Goal: Information Seeking & Learning: Learn about a topic

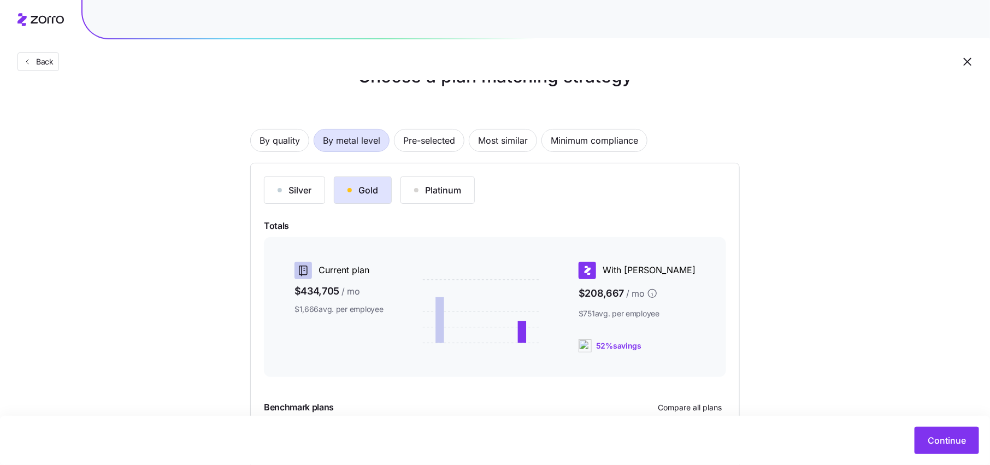
scroll to position [10, 0]
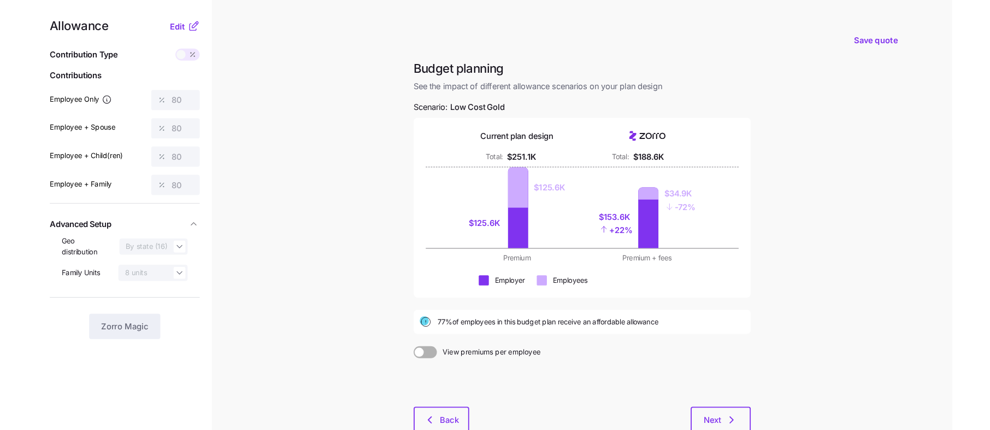
scroll to position [19, 0]
